Goal: Task Accomplishment & Management: Manage account settings

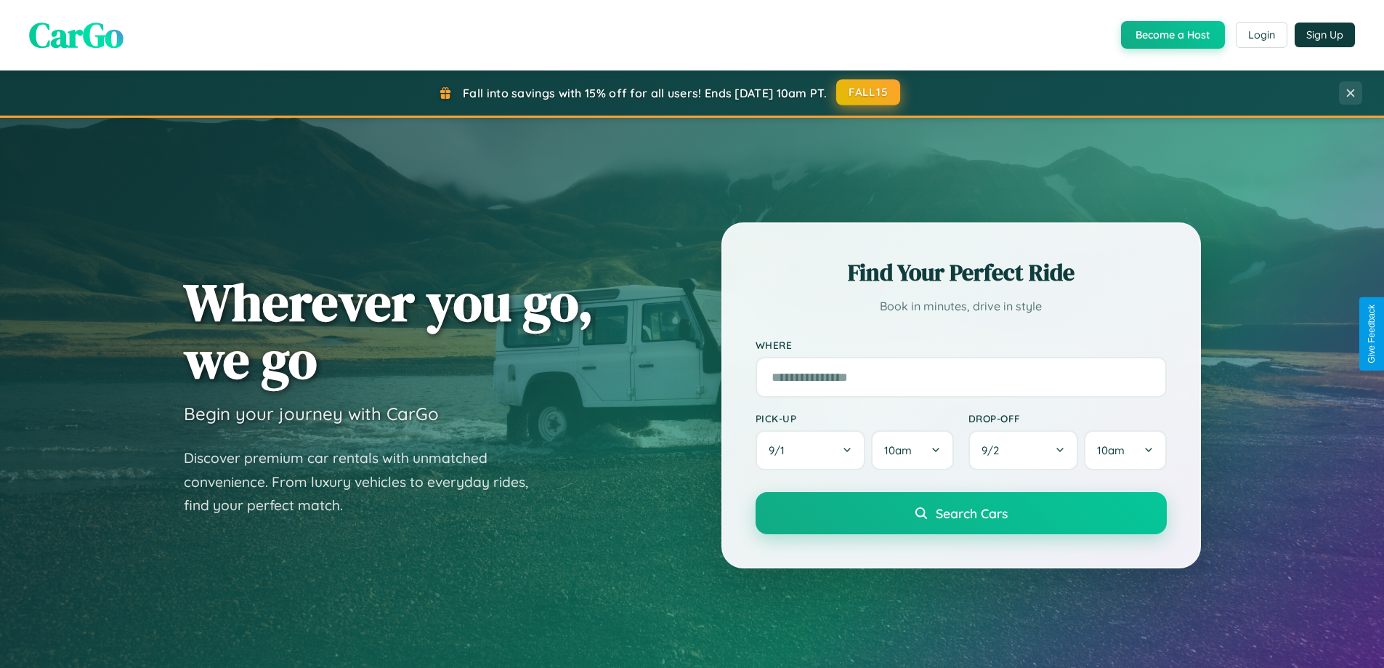
click at [869, 92] on button "FALL15" at bounding box center [868, 92] width 64 height 26
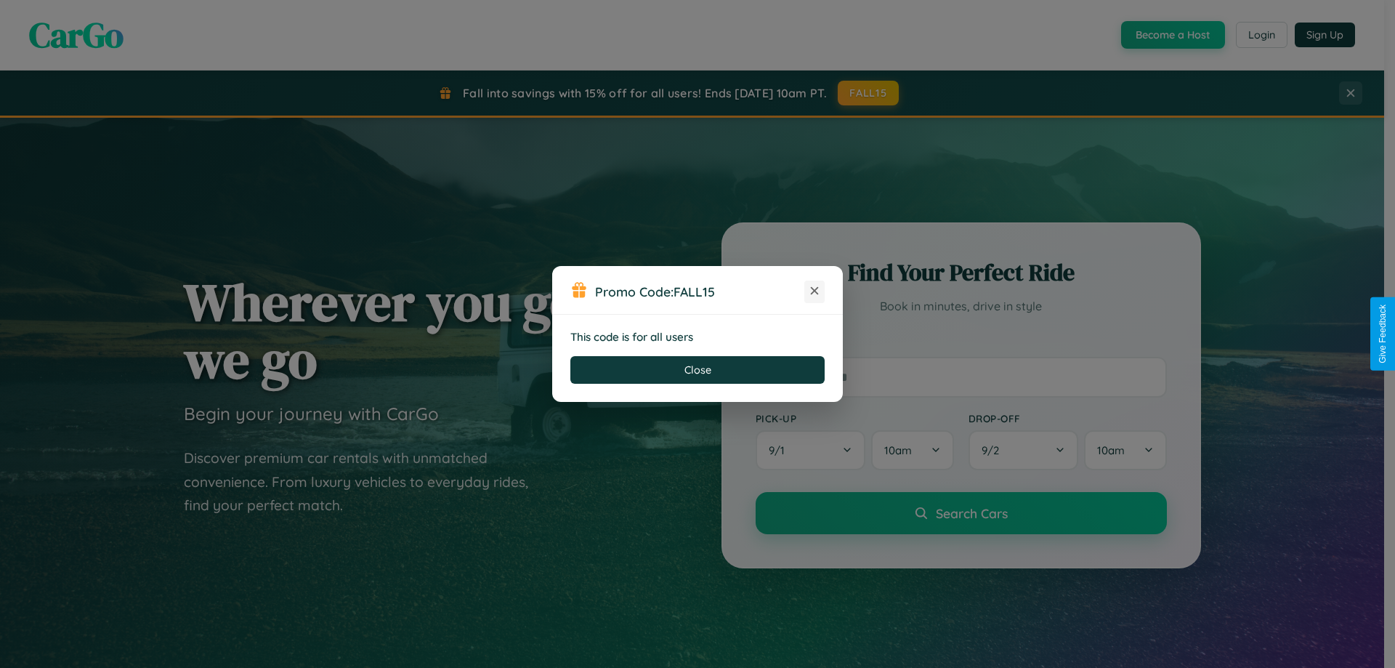
click at [814, 291] on icon at bounding box center [814, 290] width 15 height 15
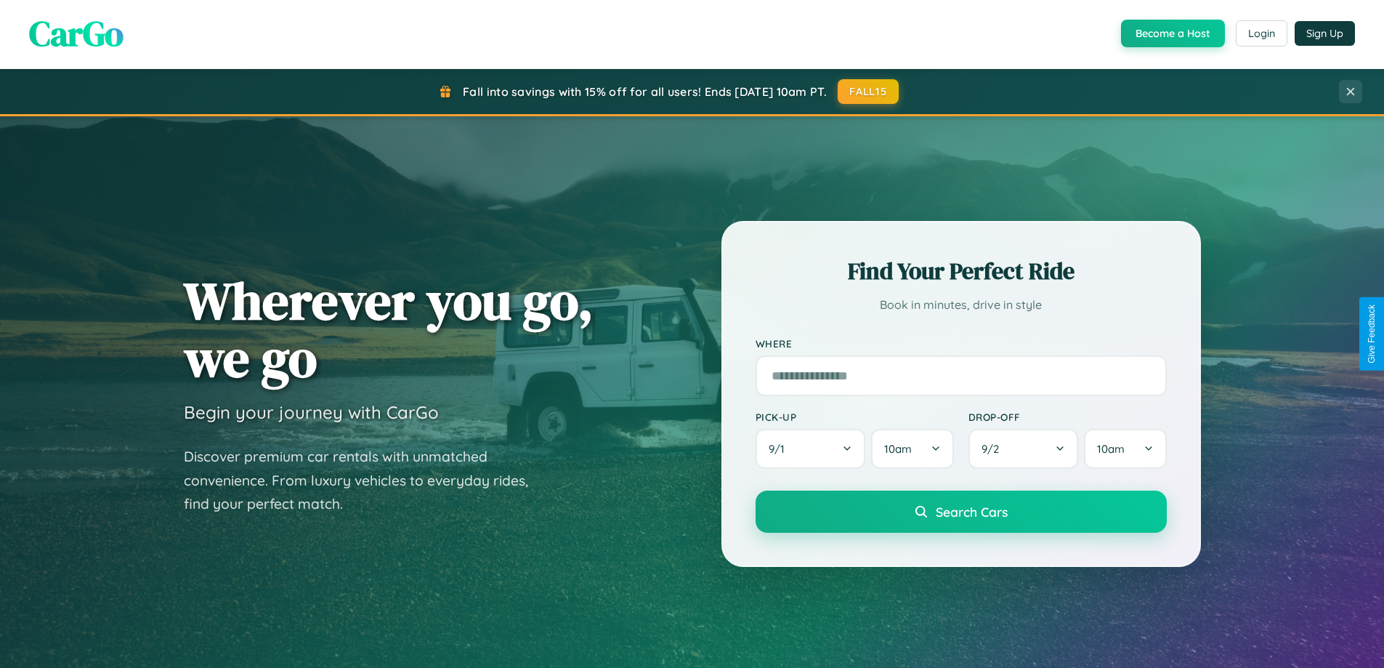
scroll to position [1000, 0]
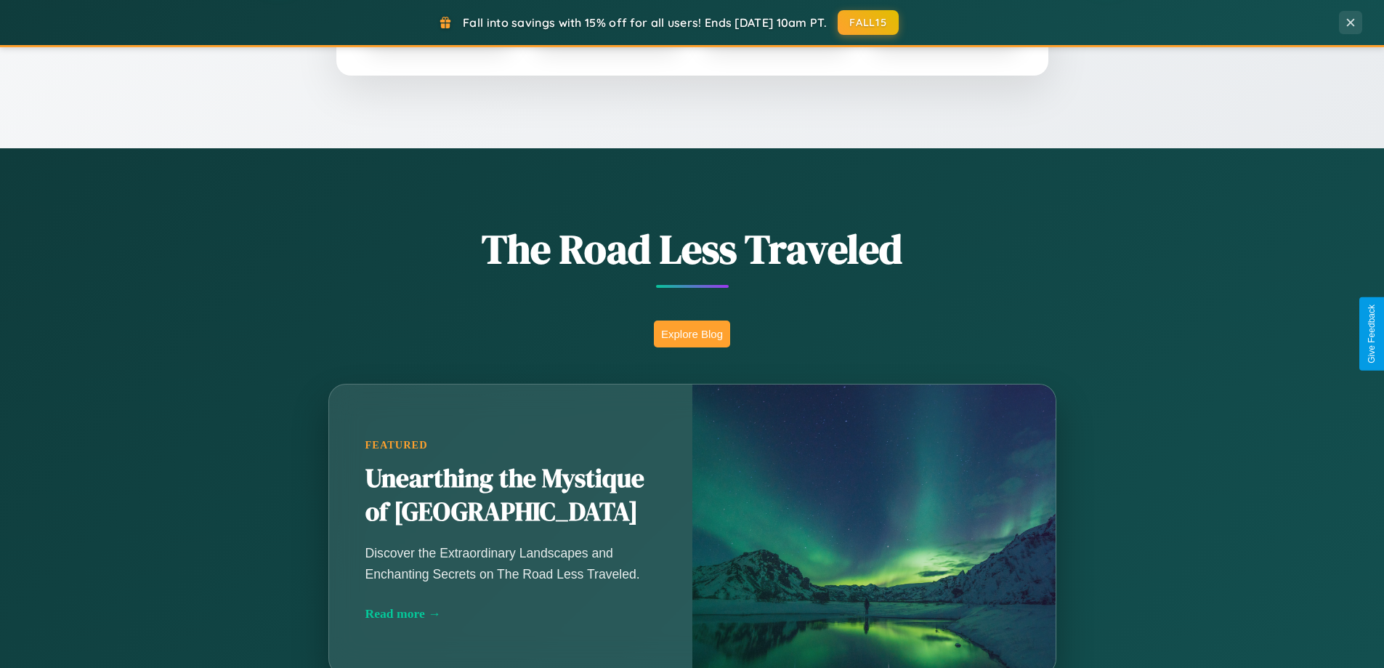
click at [692, 333] on button "Explore Blog" at bounding box center [692, 333] width 76 height 27
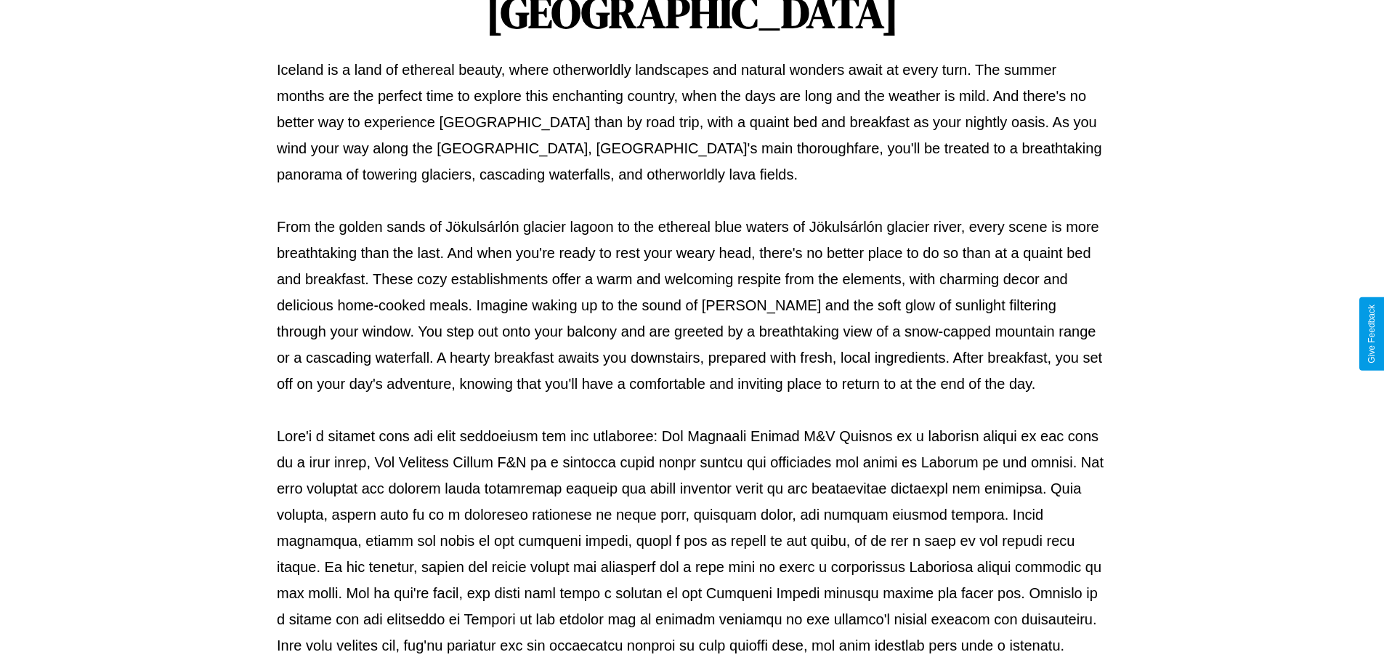
scroll to position [470, 0]
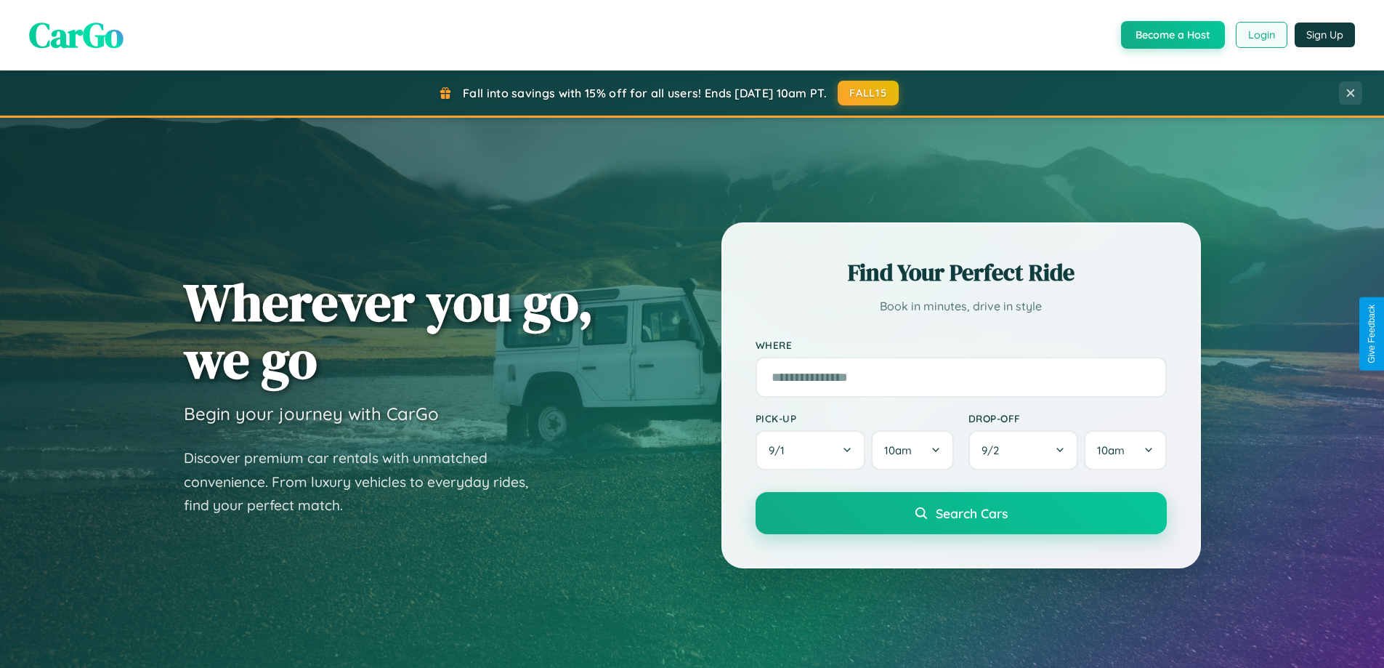
click at [1261, 35] on button "Login" at bounding box center [1262, 35] width 52 height 26
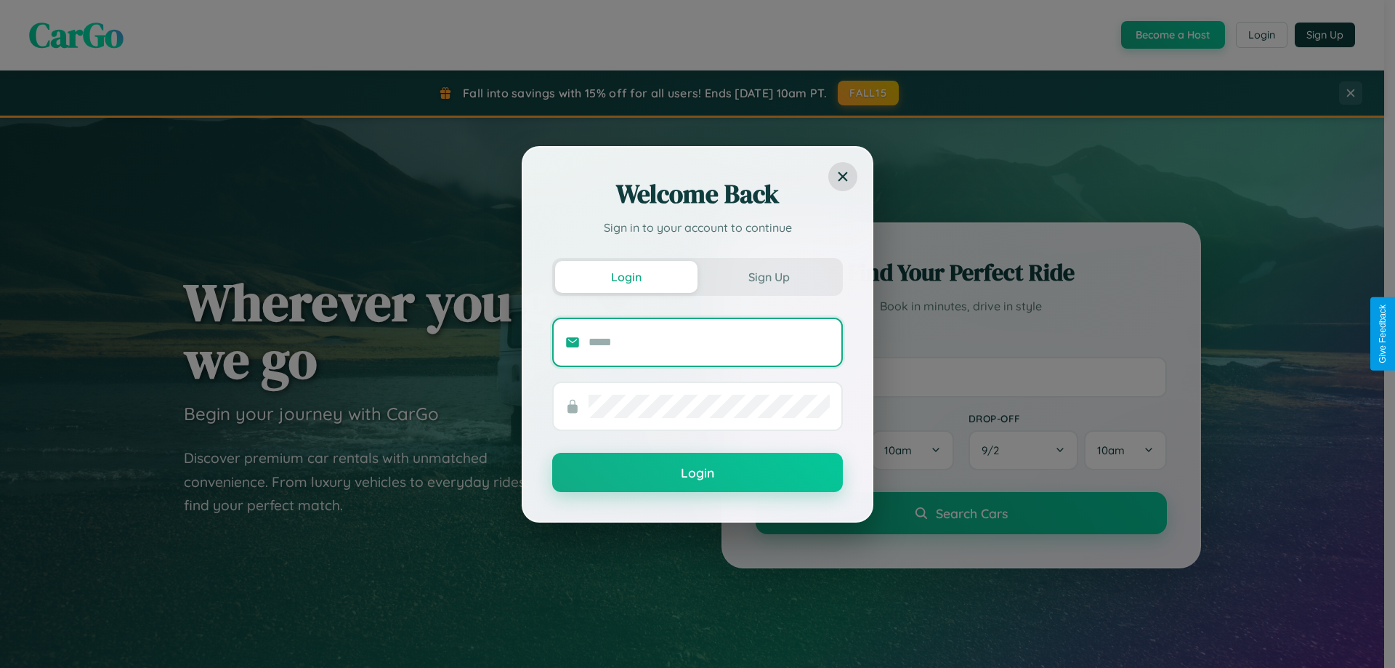
click at [709, 341] on input "text" at bounding box center [708, 342] width 241 height 23
type input "**********"
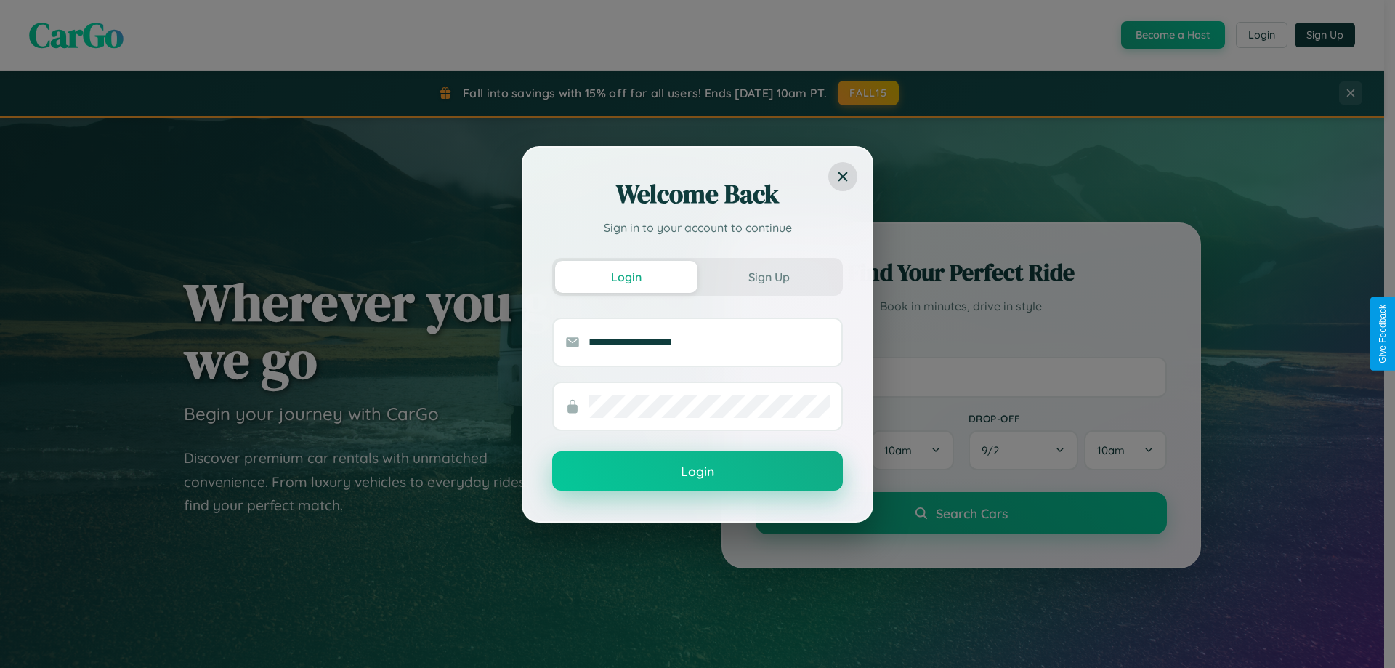
click at [697, 472] on button "Login" at bounding box center [697, 470] width 291 height 39
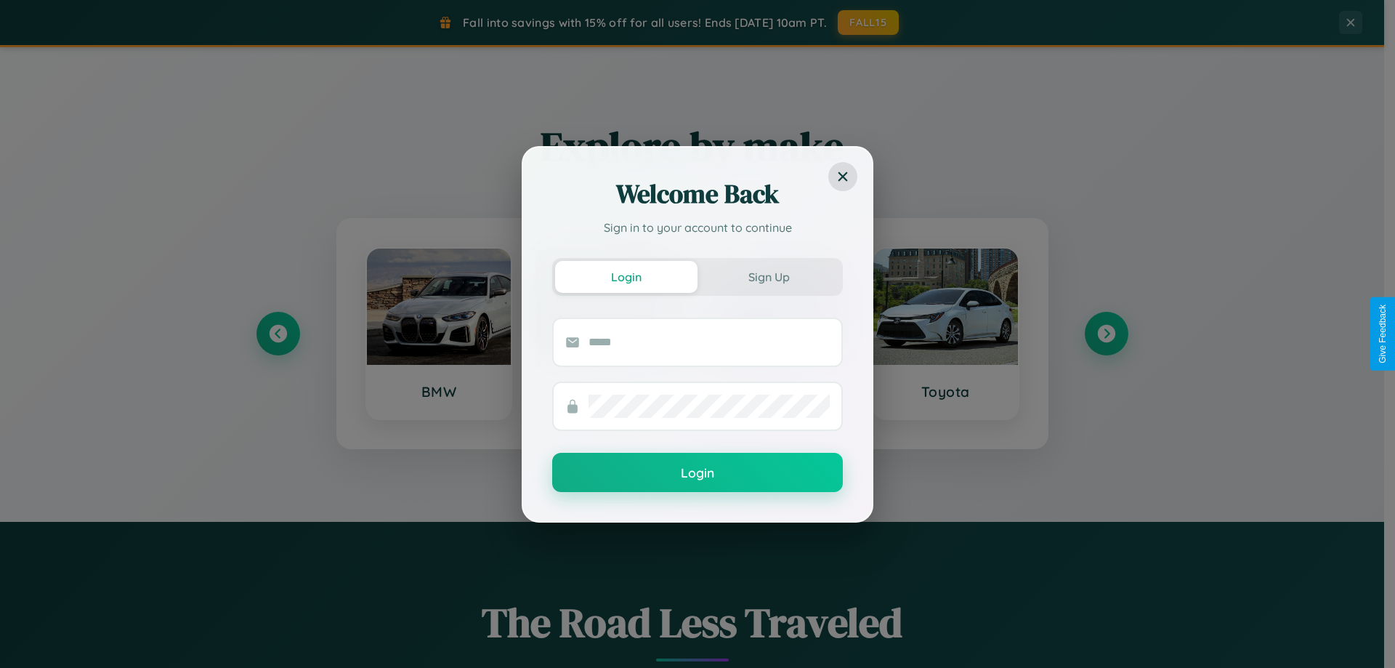
click at [1106, 333] on div "Welcome Back Sign in to your account to continue Login Sign Up Login" at bounding box center [697, 334] width 1395 height 668
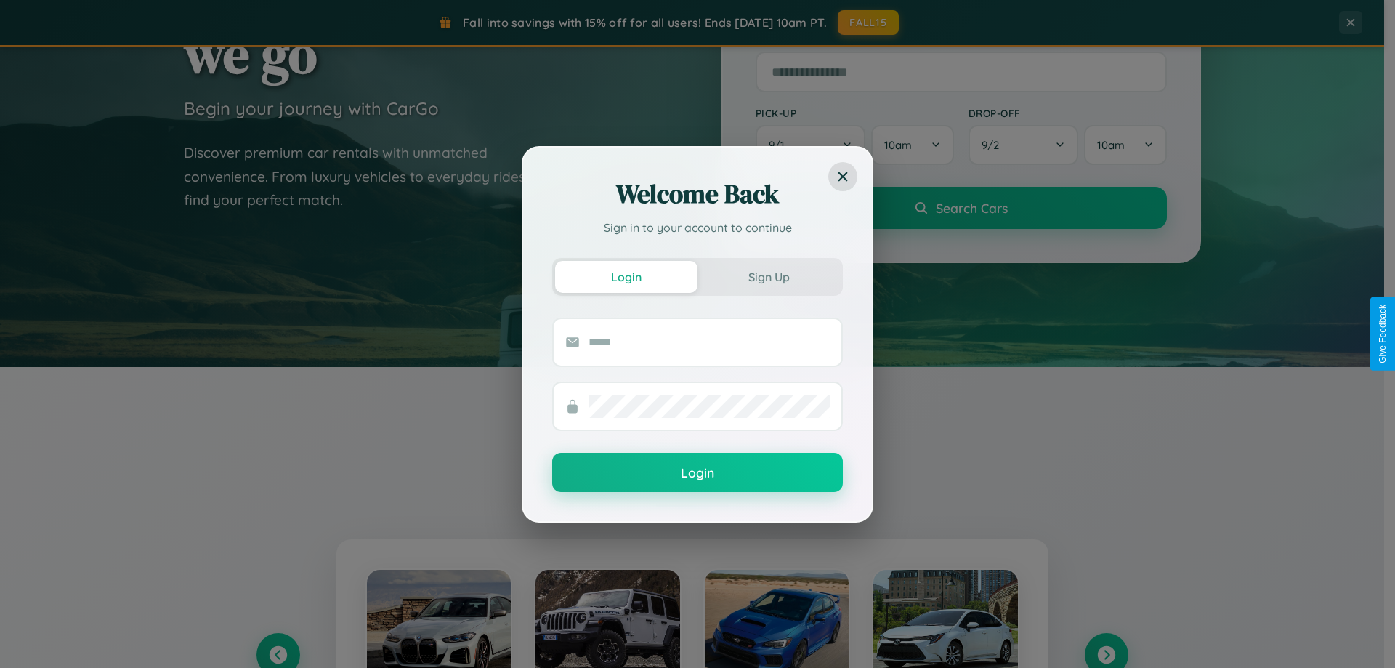
scroll to position [43, 0]
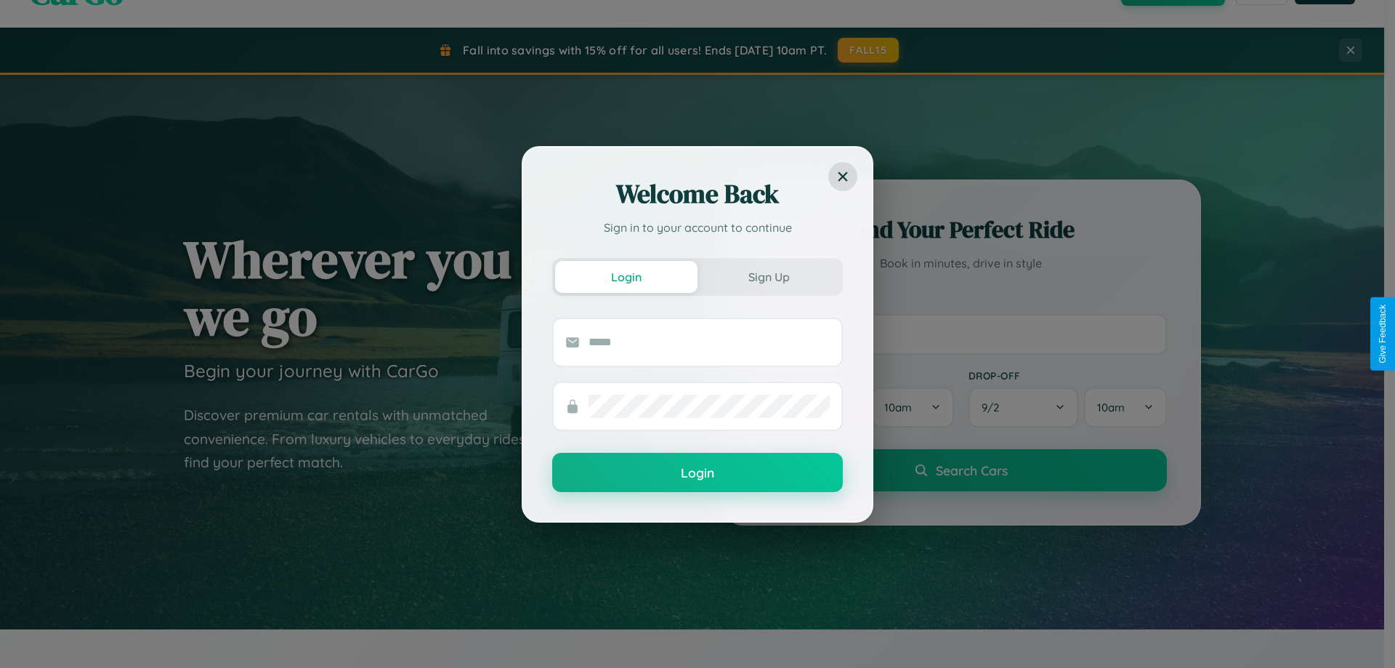
click at [960, 333] on div "Welcome Back Sign in to your account to continue Login Sign Up Login" at bounding box center [697, 334] width 1395 height 668
